Goal: Task Accomplishment & Management: Complete application form

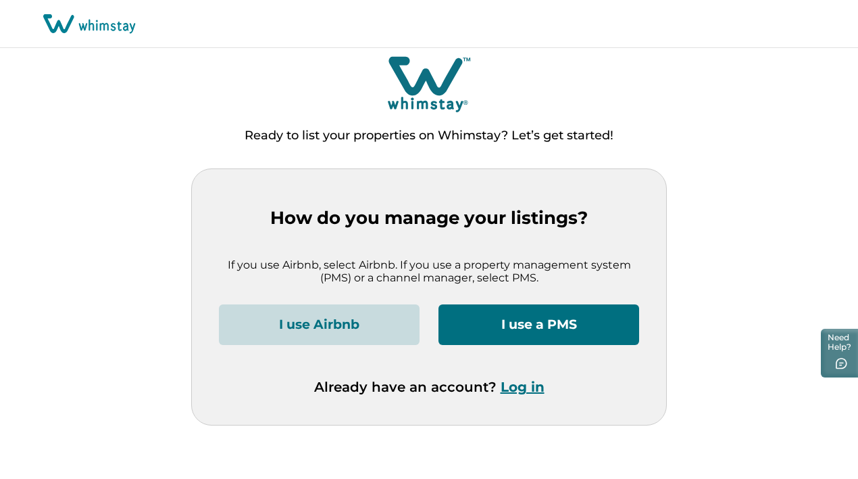
click at [365, 325] on button "I use Airbnb" at bounding box center [319, 324] width 201 height 41
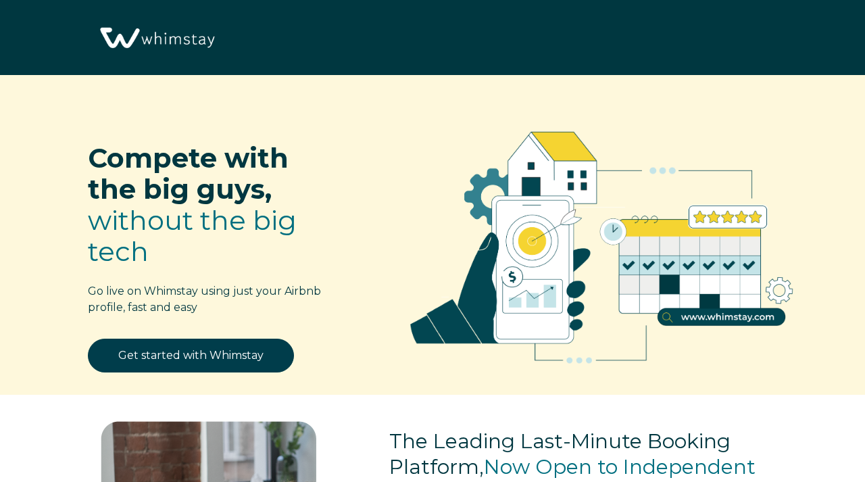
select select "ES"
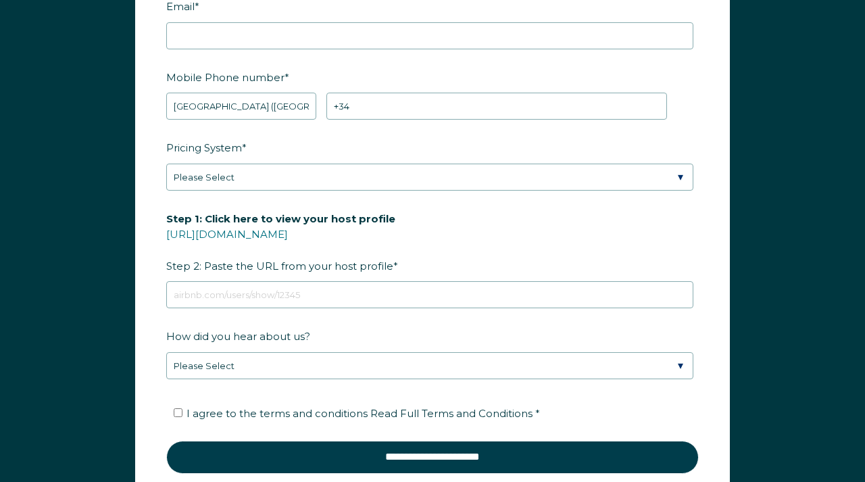
scroll to position [1728, 0]
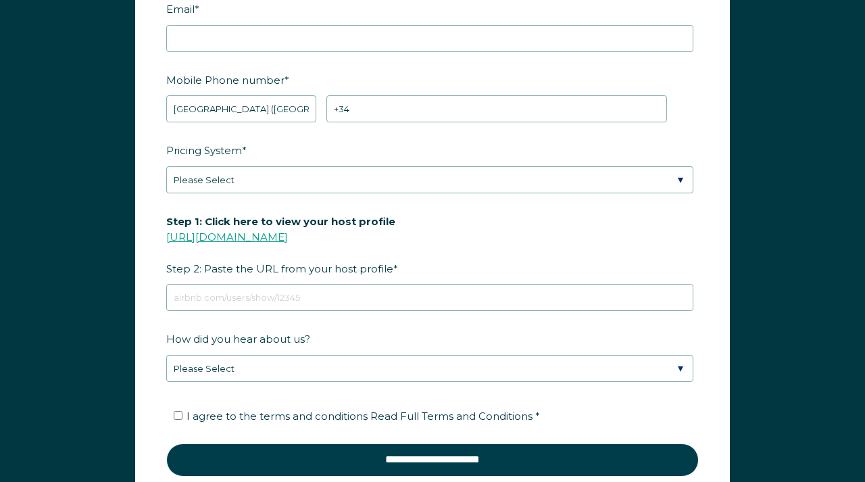
click at [288, 235] on link "[URL][DOMAIN_NAME]" at bounding box center [227, 236] width 122 height 13
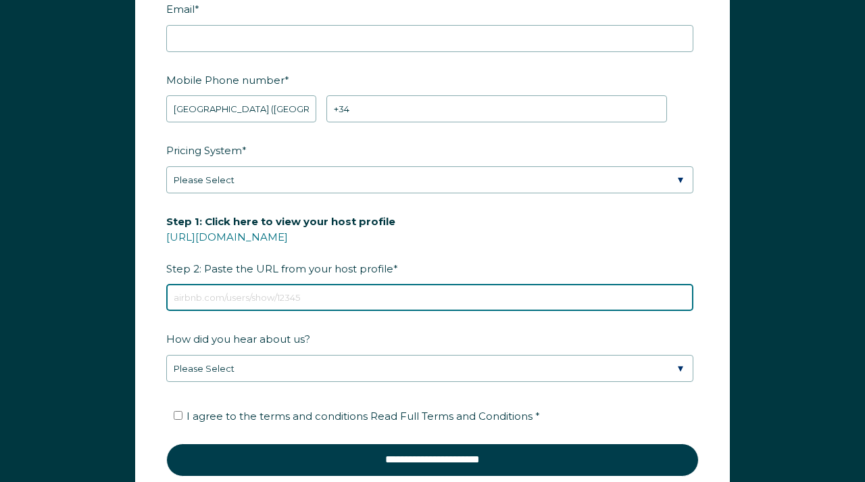
click at [327, 307] on input "Step 1: Click here to view your host profile [URL][DOMAIN_NAME] Step 2: Paste t…" at bounding box center [429, 297] width 527 height 27
paste input "[URL][DOMAIN_NAME]"
type input "[URL][DOMAIN_NAME]"
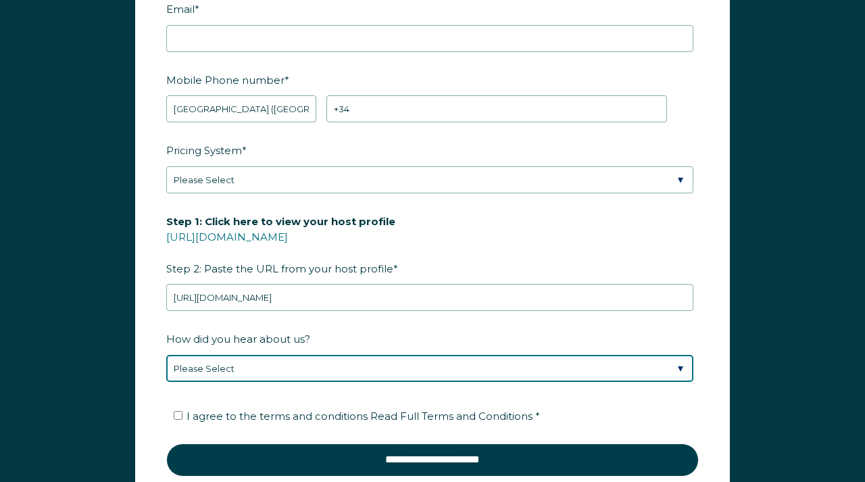
select select "Social Media"
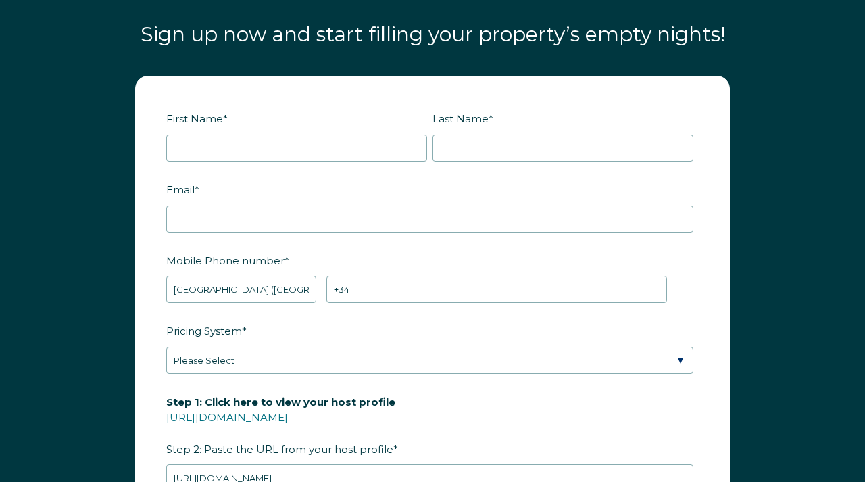
scroll to position [1549, 0]
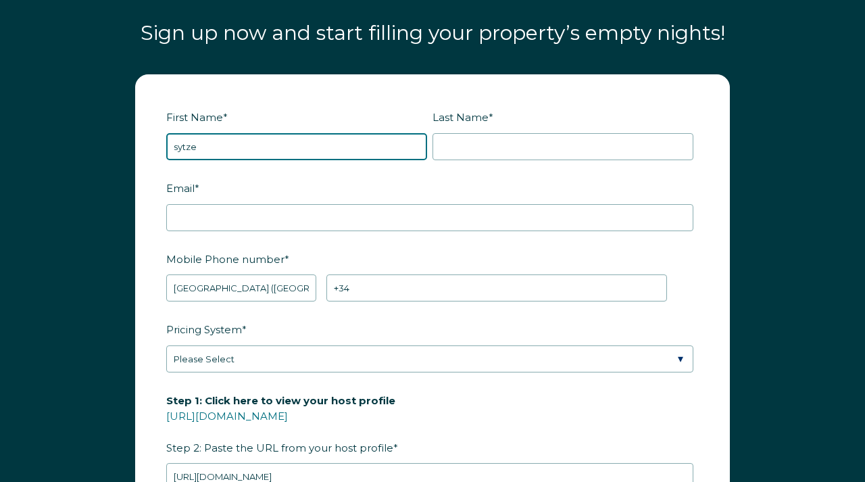
type input "sytze"
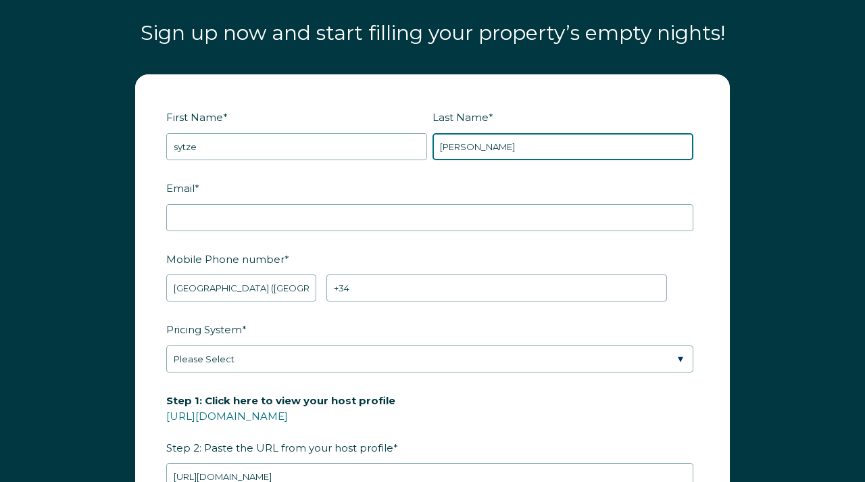
type input "[PERSON_NAME]"
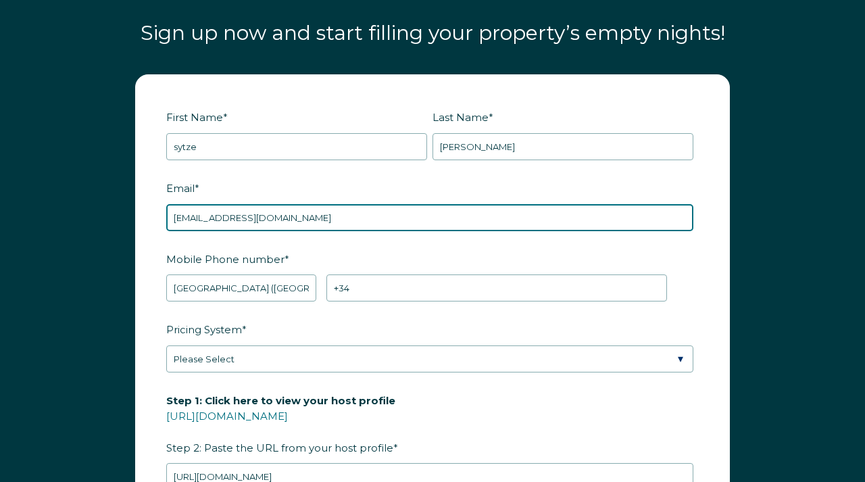
type input "[EMAIL_ADDRESS][DOMAIN_NAME]"
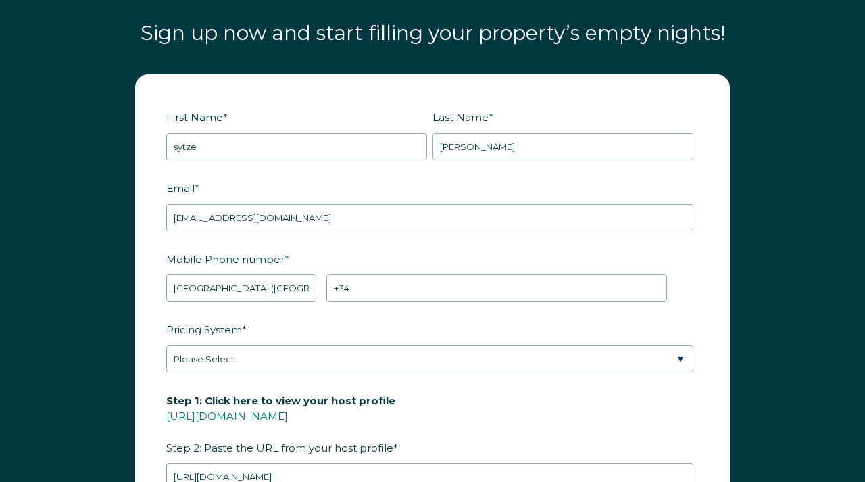
click at [366, 249] on label "Mobile Phone number *" at bounding box center [432, 259] width 533 height 24
click at [366, 274] on input "+34" at bounding box center [496, 287] width 341 height 27
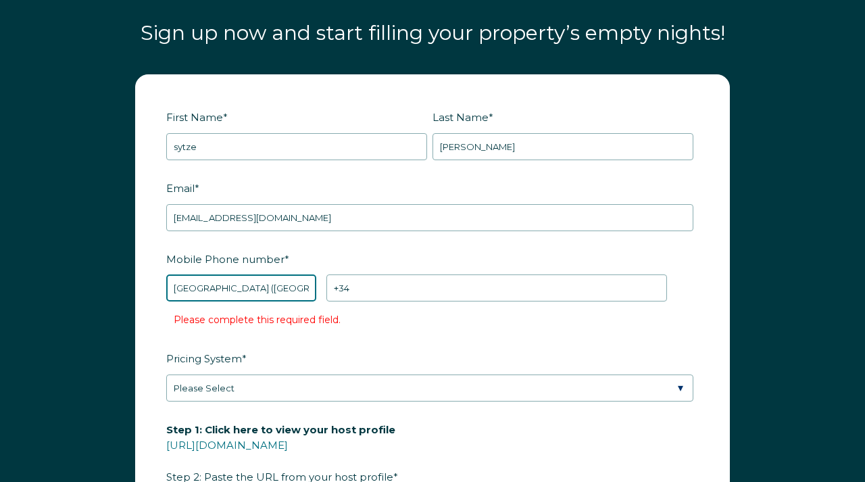
select select "NL"
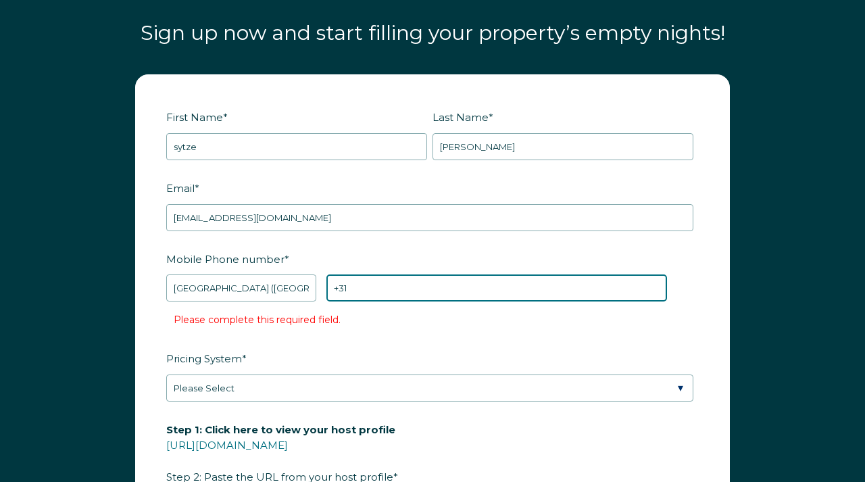
click at [381, 289] on input "+31" at bounding box center [496, 287] width 341 height 27
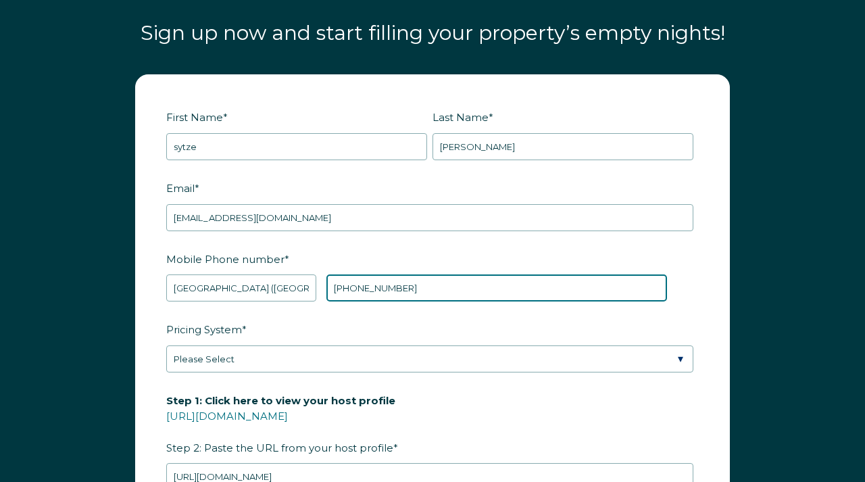
type input "[PHONE_NUMBER]"
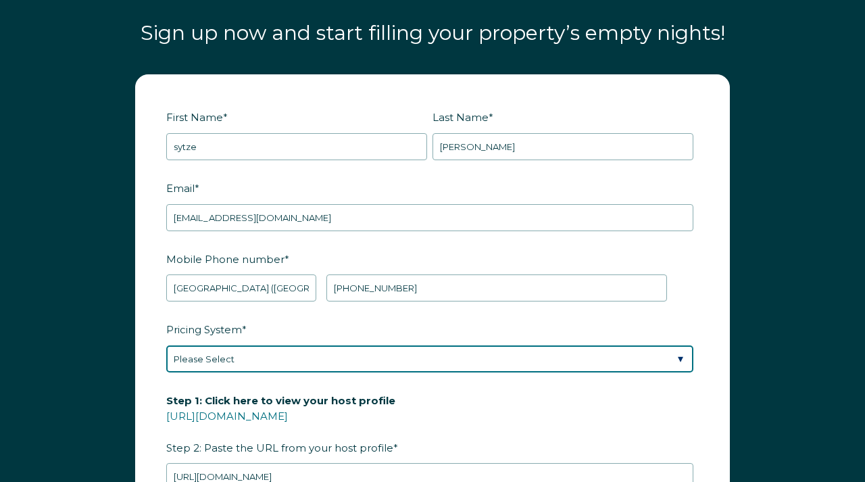
select select "Manual"
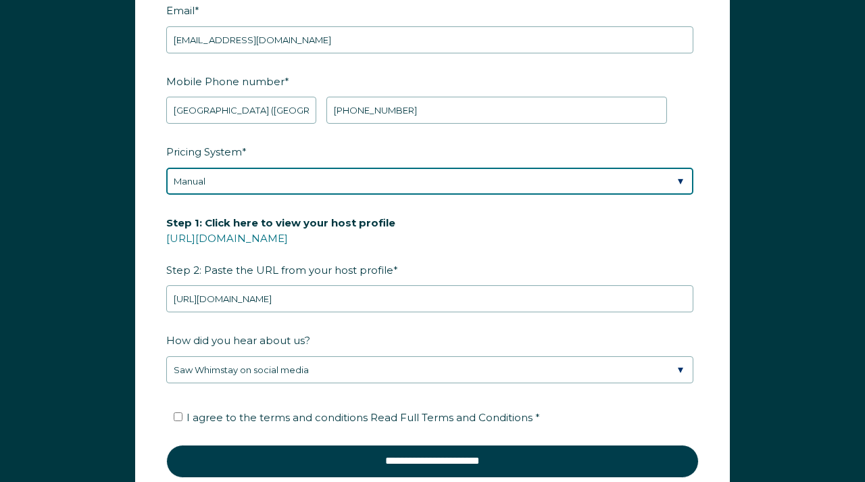
scroll to position [1738, 0]
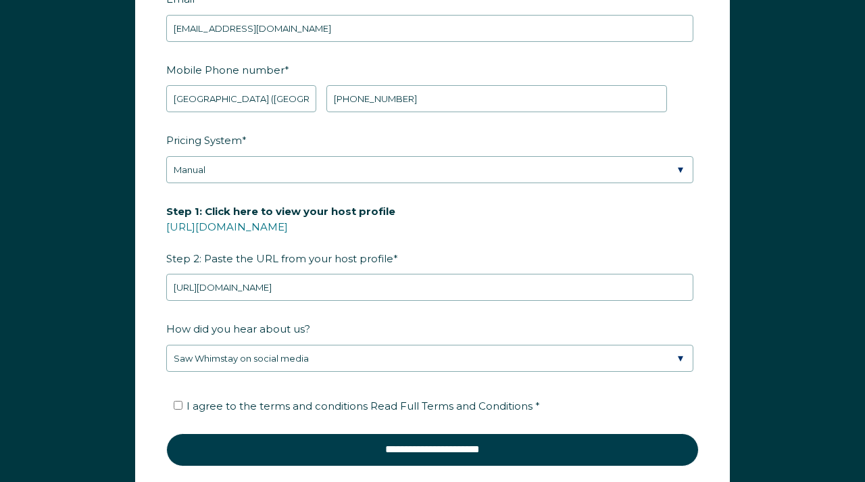
click at [331, 406] on span "I agree to the terms and conditions Read Full Terms and Conditions *" at bounding box center [364, 405] width 354 height 13
click at [183, 406] on input "I agree to the terms and conditions Read Full Terms and Conditions *" at bounding box center [178, 405] width 9 height 9
checkbox input "true"
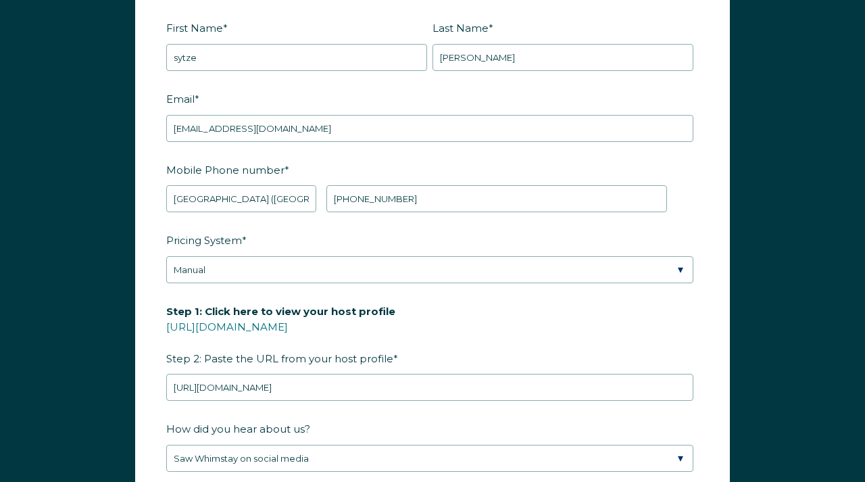
scroll to position [1726, 0]
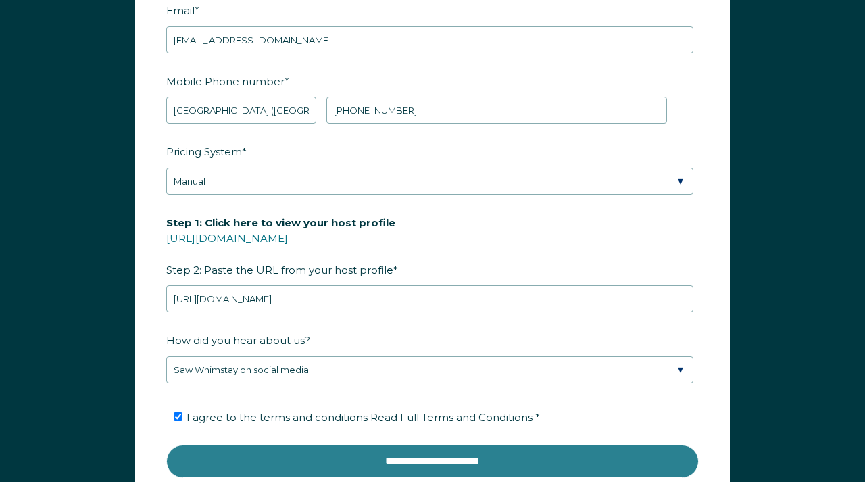
click at [379, 454] on input "**********" at bounding box center [432, 461] width 533 height 32
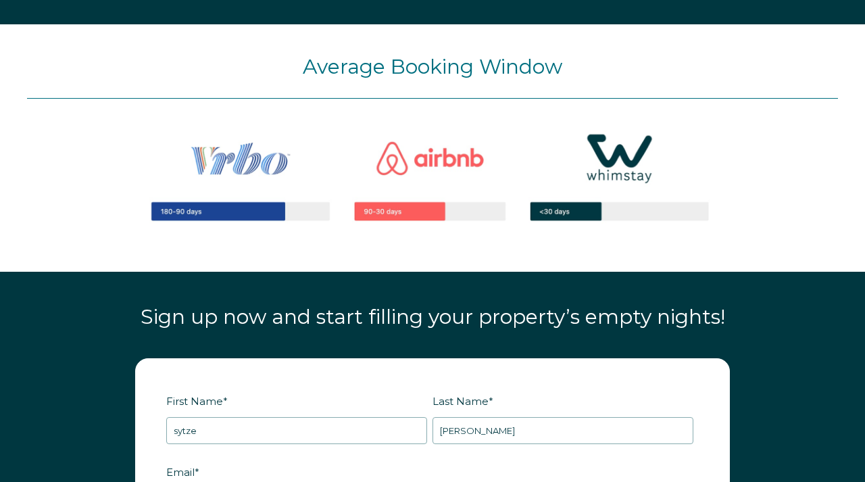
scroll to position [1178, 0]
